Goal: Transaction & Acquisition: Download file/media

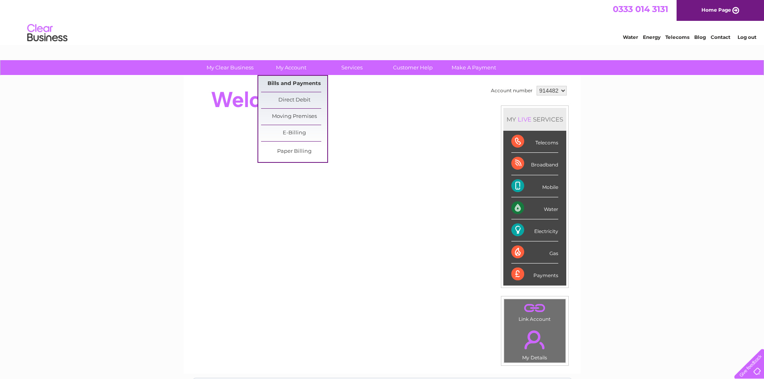
click at [289, 86] on link "Bills and Payments" at bounding box center [294, 84] width 66 height 16
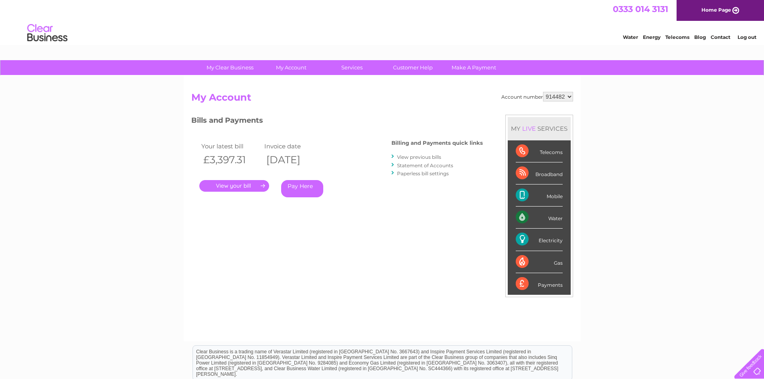
click at [248, 185] on link "." at bounding box center [234, 186] width 70 height 12
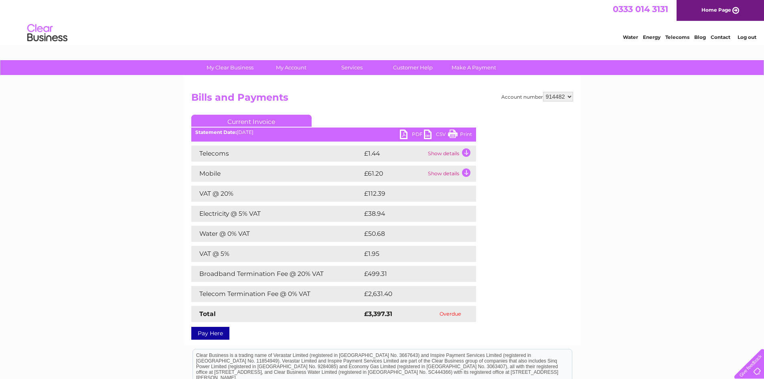
click at [417, 132] on link "PDF" at bounding box center [412, 136] width 24 height 12
